Goal: Navigation & Orientation: Understand site structure

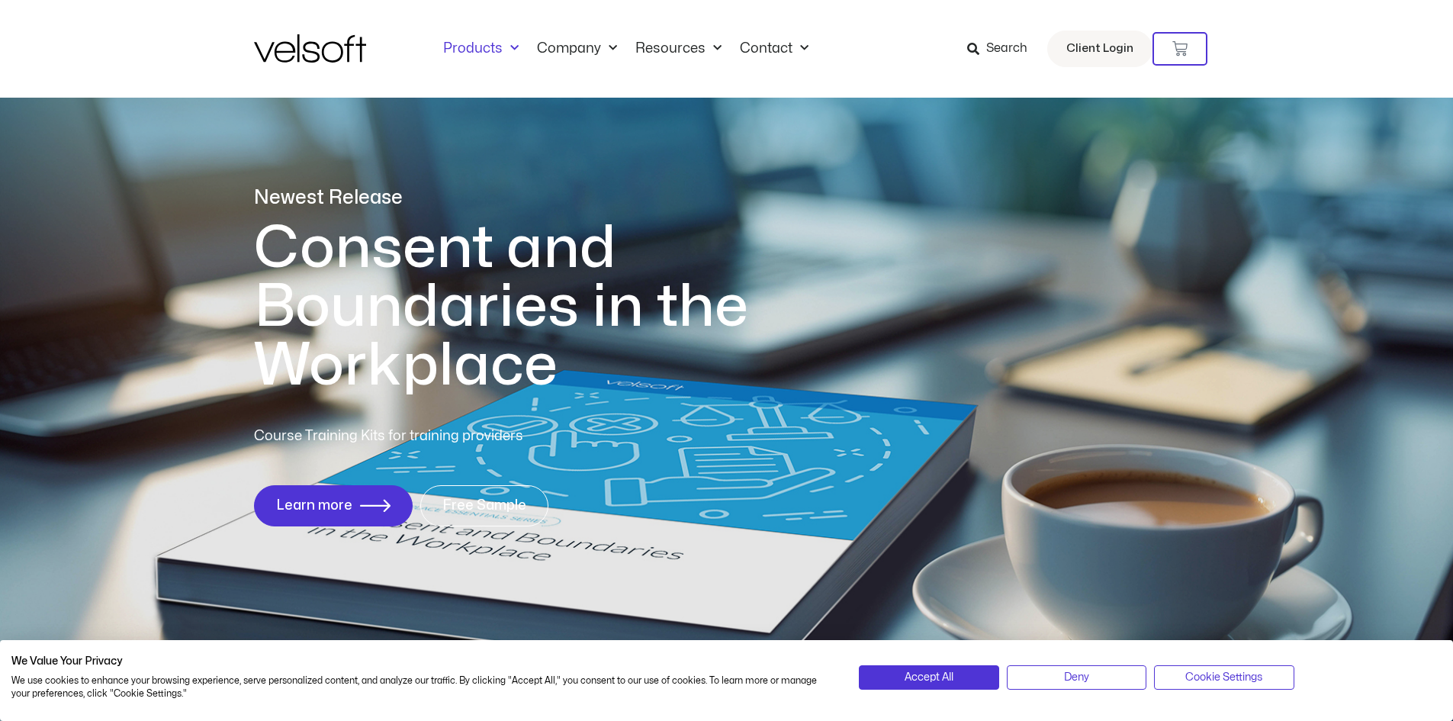
click at [484, 43] on link "Products" at bounding box center [481, 48] width 94 height 17
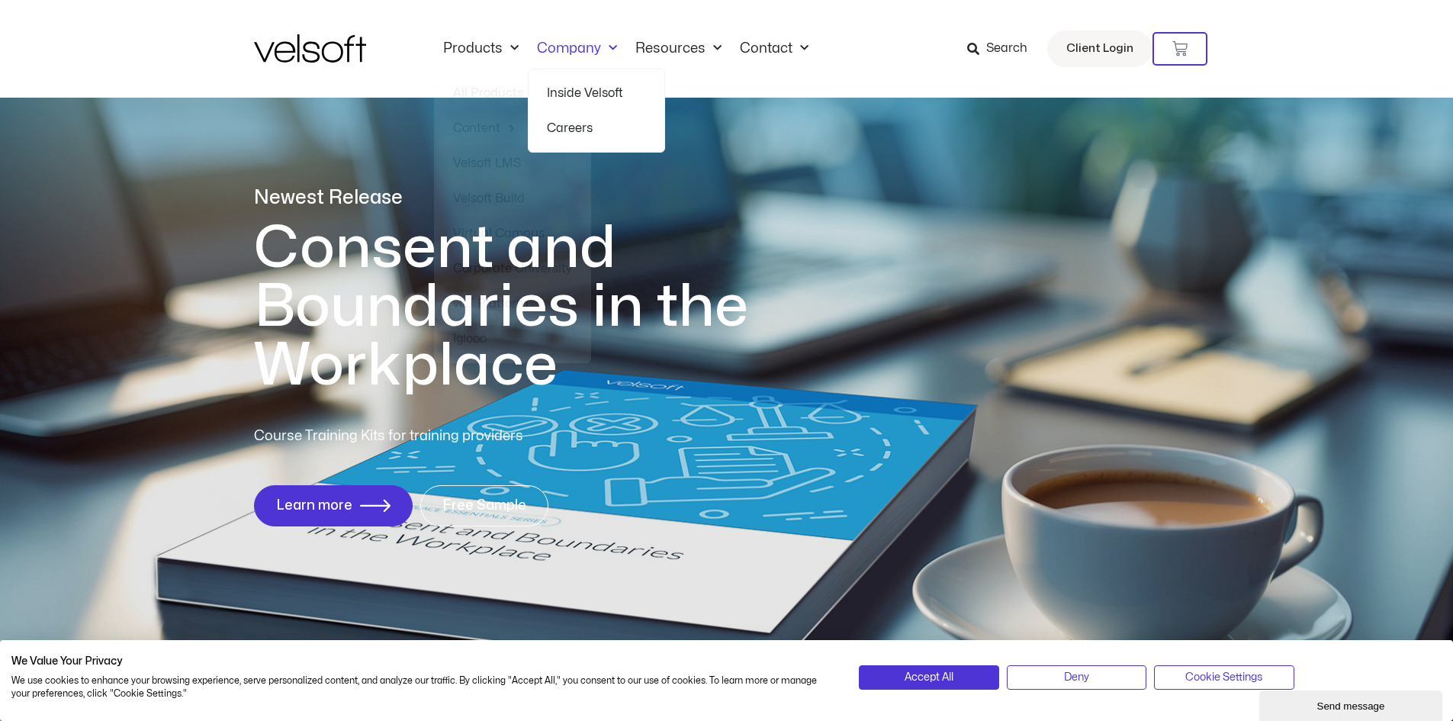
click at [577, 47] on link "Company" at bounding box center [577, 48] width 98 height 17
